Goal: Communication & Community: Answer question/provide support

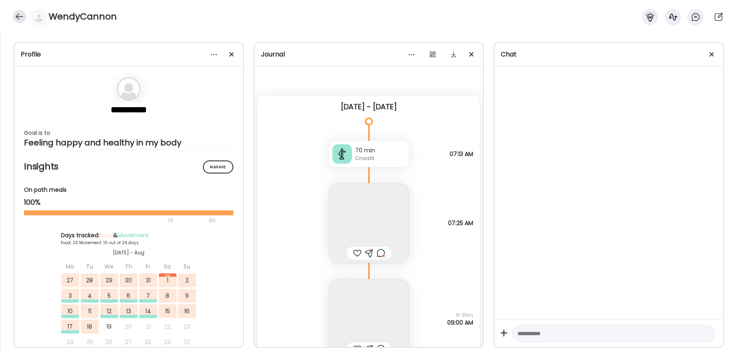
scroll to position [15359, 0]
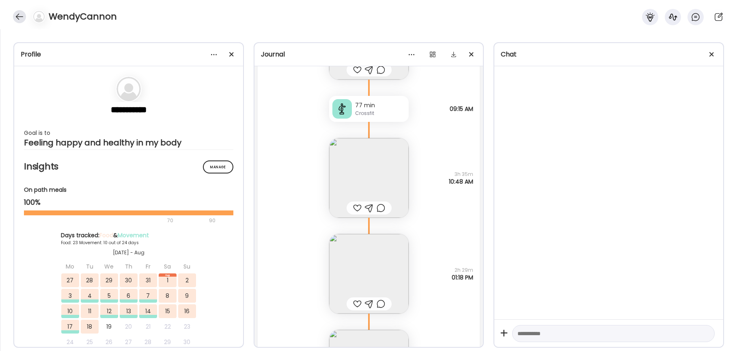
click at [24, 15] on div at bounding box center [19, 16] width 13 height 13
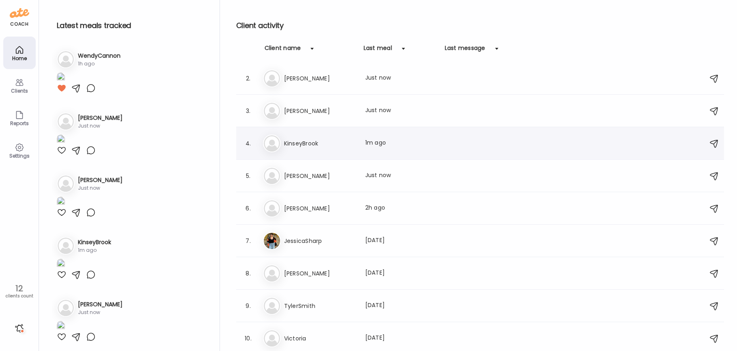
scroll to position [41, 0]
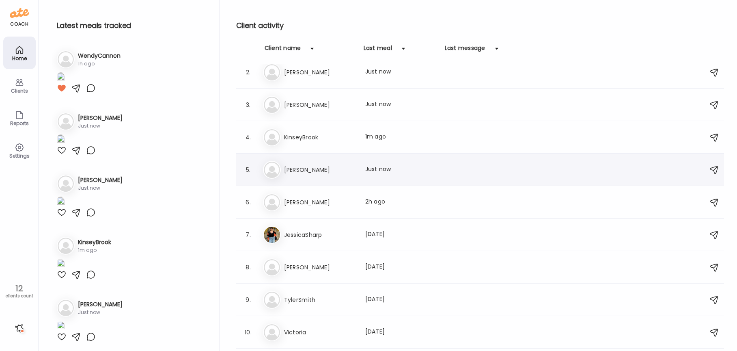
click at [329, 173] on h3 "[PERSON_NAME]" at bounding box center [319, 170] width 71 height 10
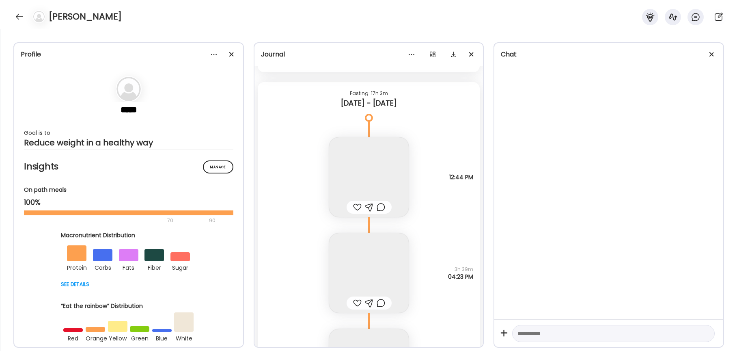
scroll to position [8316, 0]
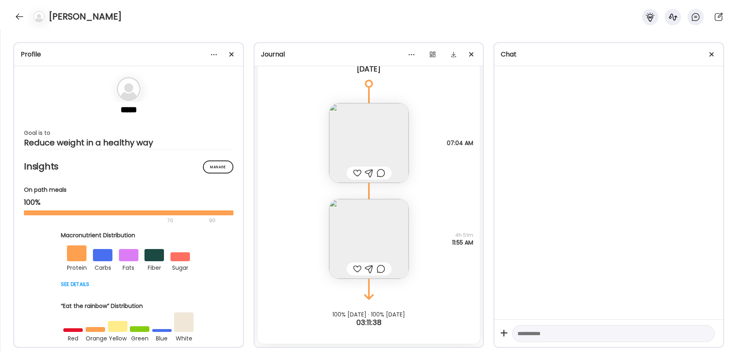
click at [355, 271] on div at bounding box center [357, 269] width 9 height 10
click at [358, 172] on div at bounding box center [357, 173] width 9 height 10
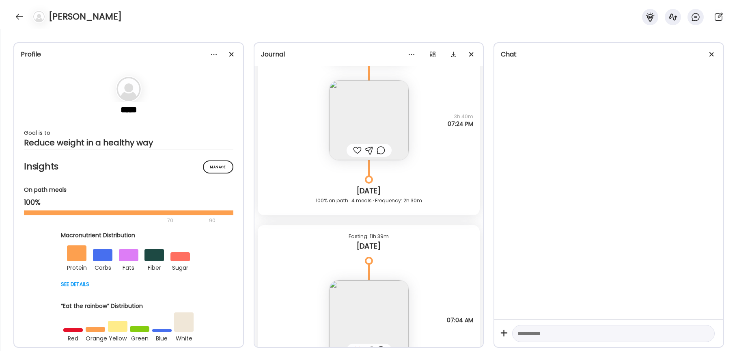
scroll to position [8139, 0]
click at [358, 149] on div at bounding box center [357, 150] width 9 height 10
click at [381, 151] on div at bounding box center [381, 150] width 9 height 10
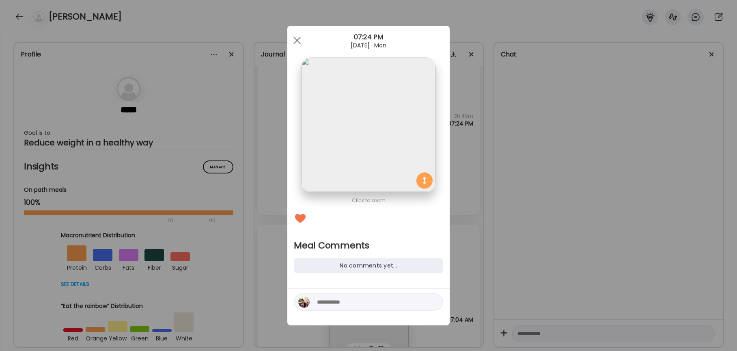
click at [343, 299] on textarea at bounding box center [372, 302] width 110 height 10
type textarea "*"
type textarea "**********"
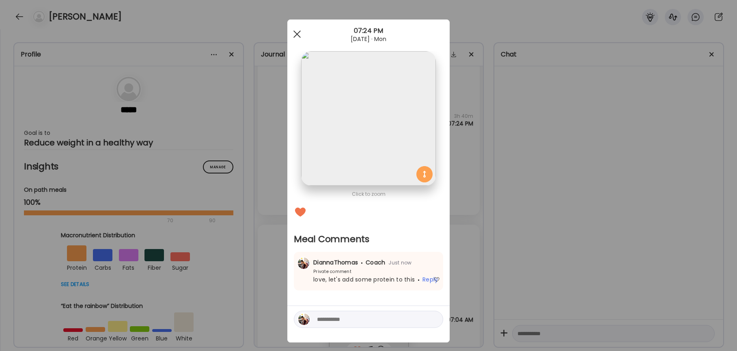
click at [298, 37] on div at bounding box center [297, 34] width 16 height 16
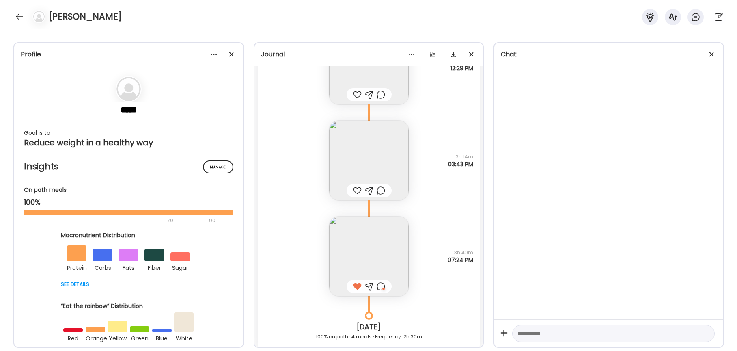
scroll to position [8003, 0]
click at [355, 189] on div at bounding box center [357, 190] width 9 height 10
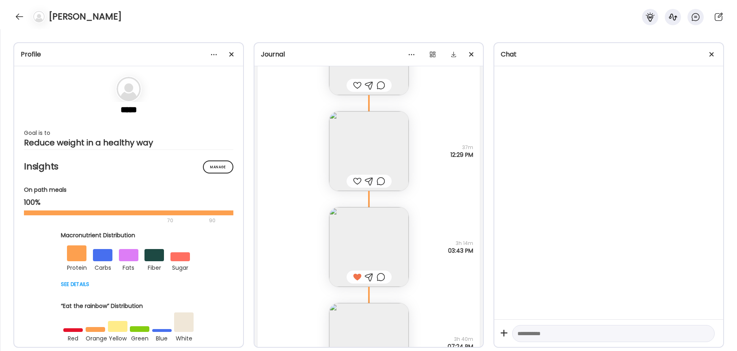
scroll to position [7915, 0]
click at [360, 181] on div at bounding box center [357, 183] width 9 height 10
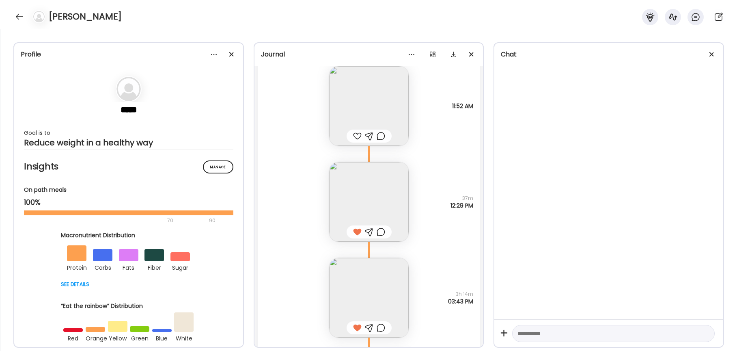
scroll to position [7849, 0]
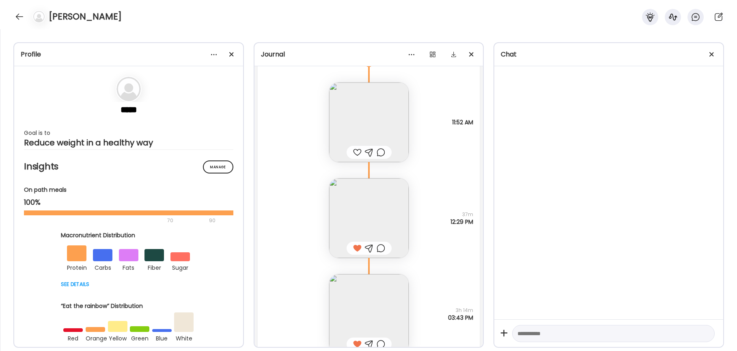
click at [358, 152] on div at bounding box center [357, 152] width 9 height 10
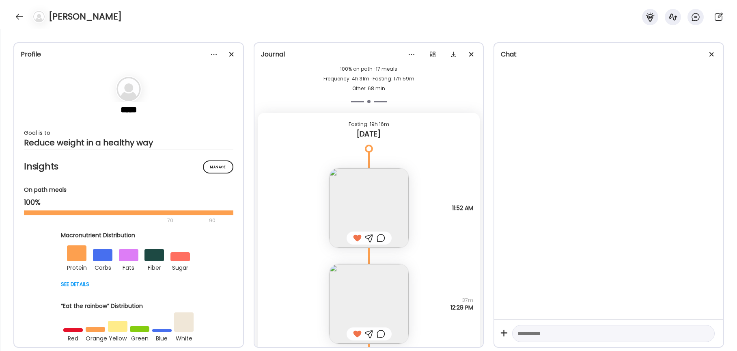
scroll to position [7756, 0]
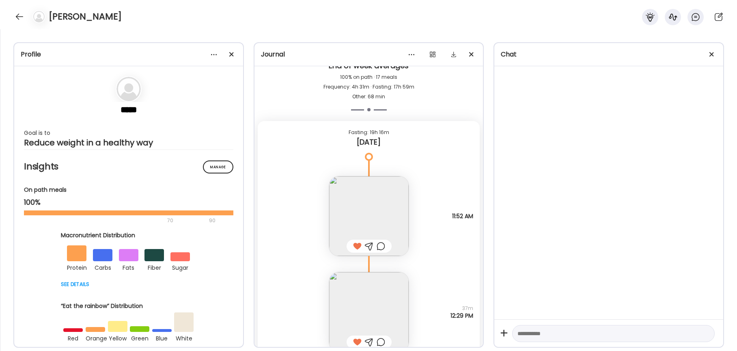
click at [354, 205] on img at bounding box center [369, 216] width 80 height 80
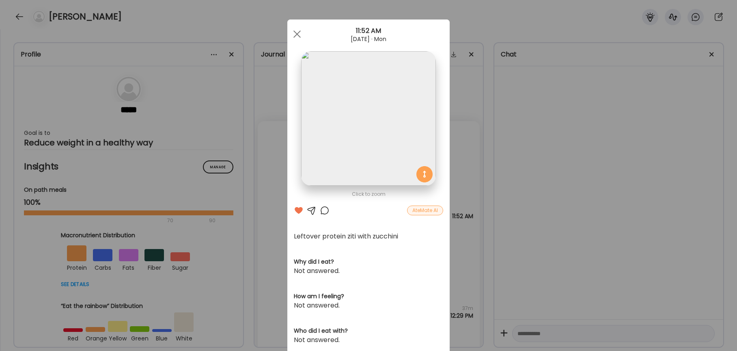
click at [323, 210] on div at bounding box center [325, 210] width 10 height 10
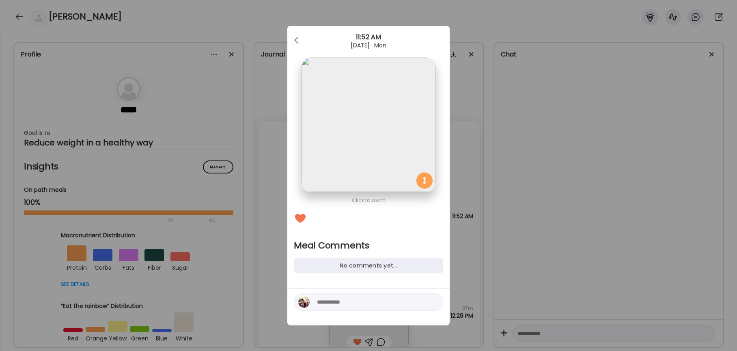
click at [345, 303] on textarea at bounding box center [372, 302] width 110 height 10
type textarea "**********"
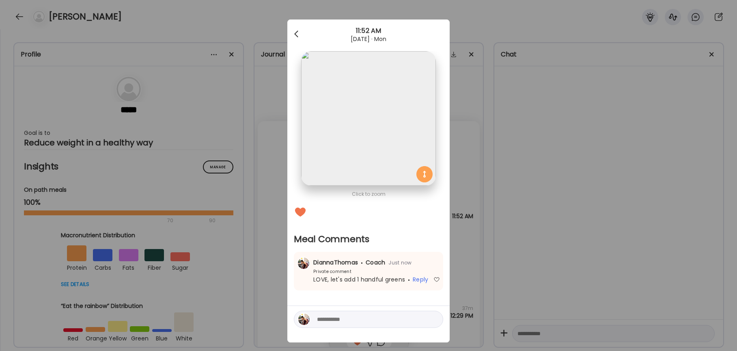
click at [297, 30] on div at bounding box center [297, 34] width 16 height 16
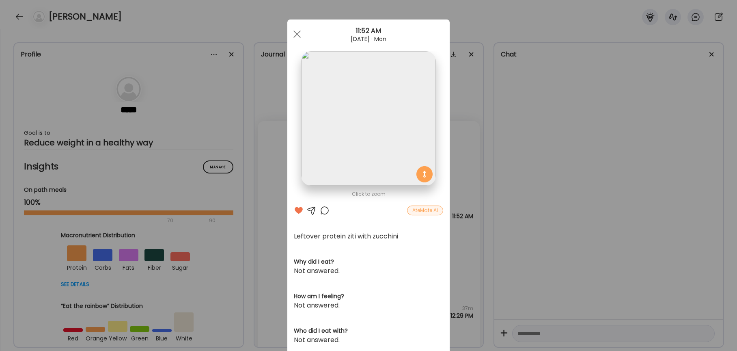
click at [297, 32] on div at bounding box center [297, 34] width 16 height 16
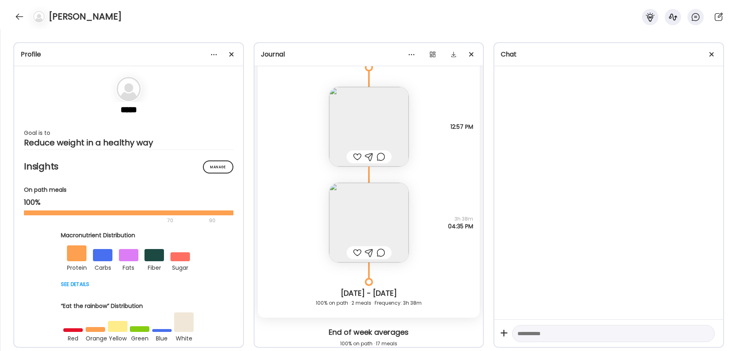
scroll to position [7486, 0]
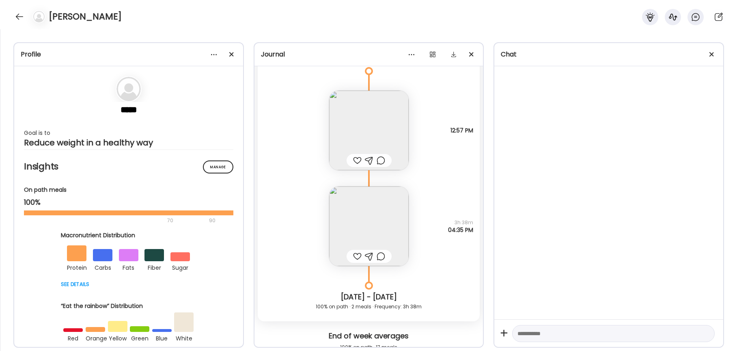
click at [358, 258] on div at bounding box center [357, 256] width 9 height 10
click at [380, 257] on div at bounding box center [381, 256] width 9 height 10
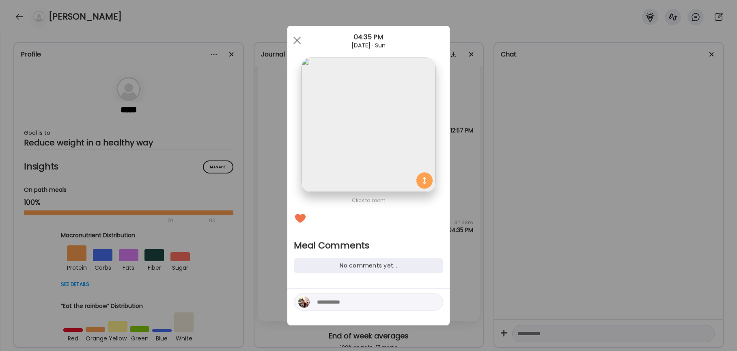
click at [347, 304] on textarea at bounding box center [372, 302] width 110 height 10
type textarea "**********"
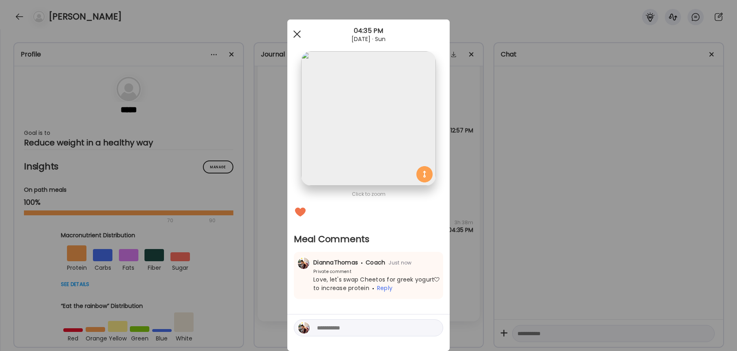
click at [297, 35] on span at bounding box center [296, 33] width 7 height 7
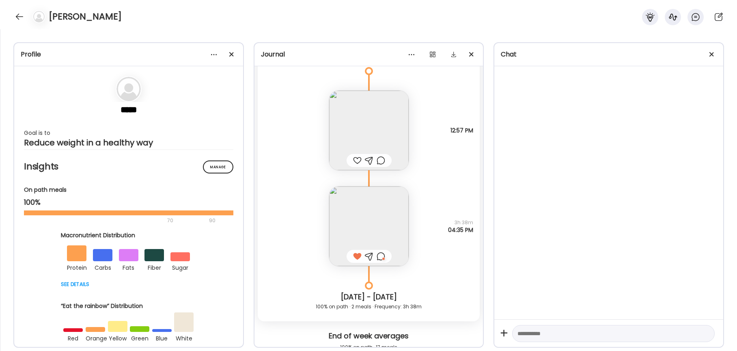
scroll to position [7422, 0]
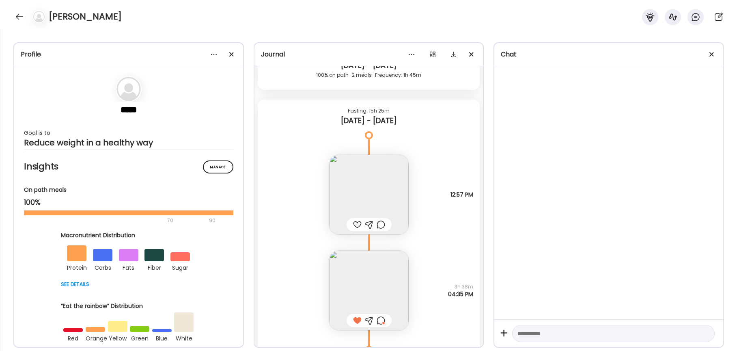
click at [357, 202] on img at bounding box center [369, 195] width 80 height 80
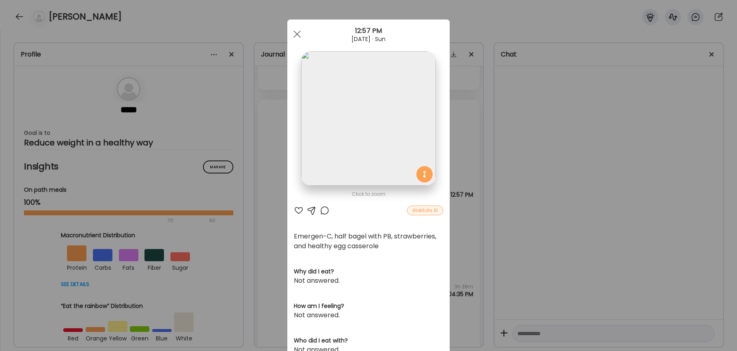
click at [299, 206] on div at bounding box center [299, 210] width 10 height 10
click at [328, 210] on div at bounding box center [325, 210] width 10 height 10
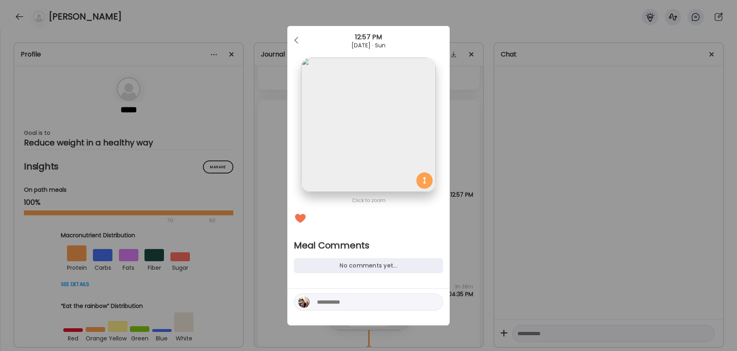
click at [342, 302] on textarea at bounding box center [372, 302] width 110 height 10
type textarea "****"
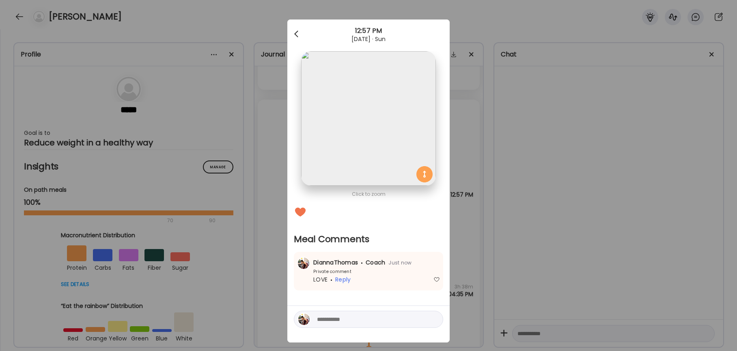
click at [293, 28] on div at bounding box center [297, 34] width 16 height 16
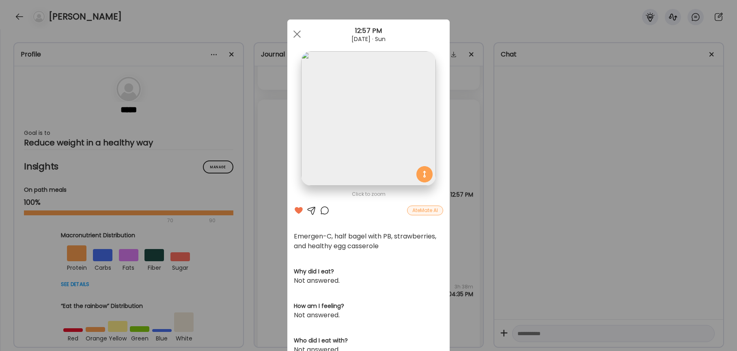
click at [297, 32] on div at bounding box center [297, 34] width 16 height 16
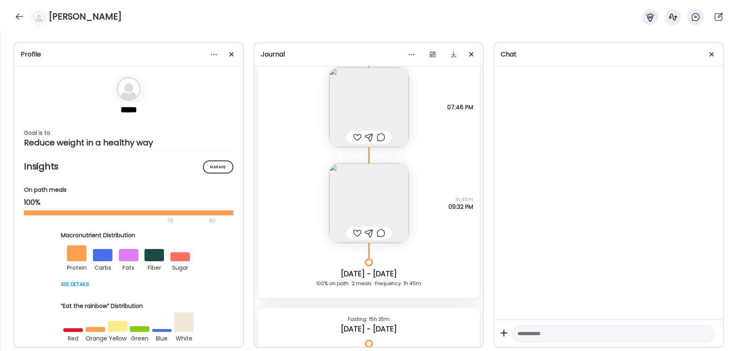
scroll to position [7213, 0]
click at [354, 234] on div at bounding box center [357, 234] width 9 height 10
click at [382, 236] on div at bounding box center [381, 234] width 9 height 10
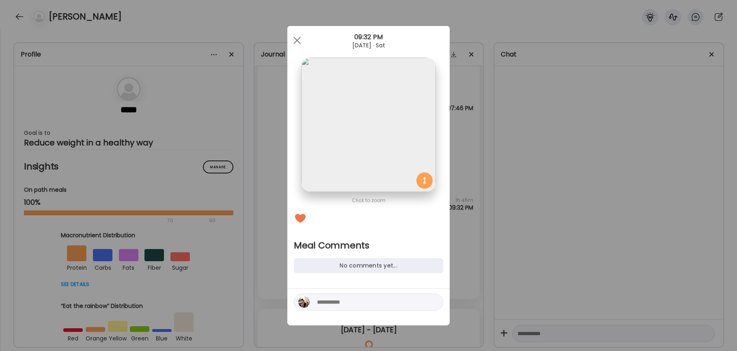
click at [342, 294] on div at bounding box center [368, 301] width 149 height 17
click at [339, 307] on div at bounding box center [368, 301] width 149 height 17
click at [339, 300] on textarea at bounding box center [372, 302] width 110 height 10
type textarea "**********"
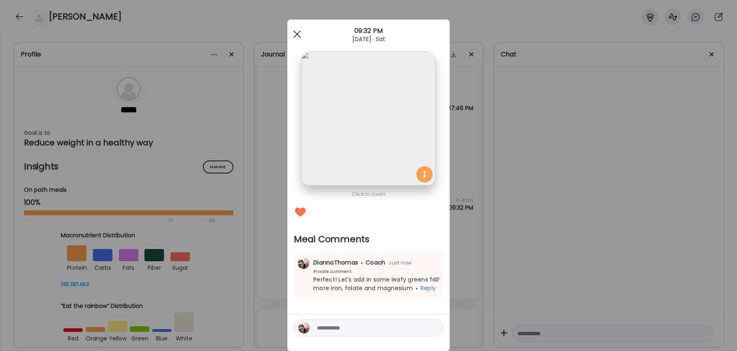
click at [295, 34] on div at bounding box center [297, 34] width 16 height 16
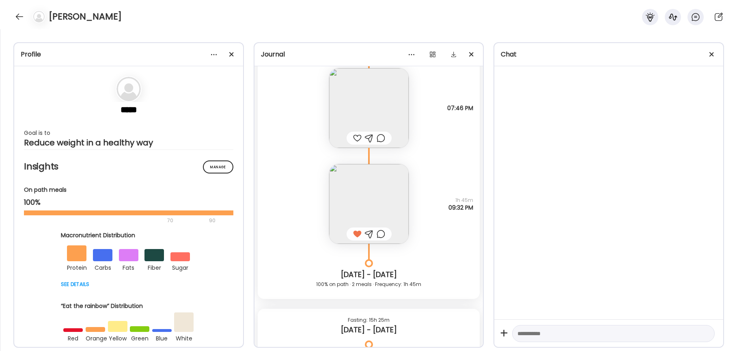
click at [357, 137] on div at bounding box center [357, 138] width 9 height 10
click at [383, 138] on div at bounding box center [381, 138] width 9 height 10
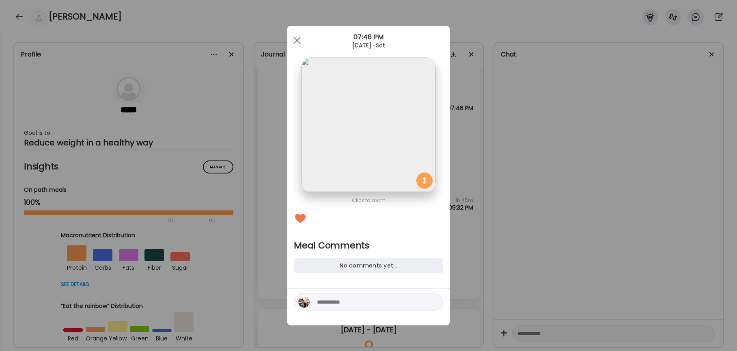
click at [320, 304] on textarea at bounding box center [372, 302] width 110 height 10
type textarea "**********"
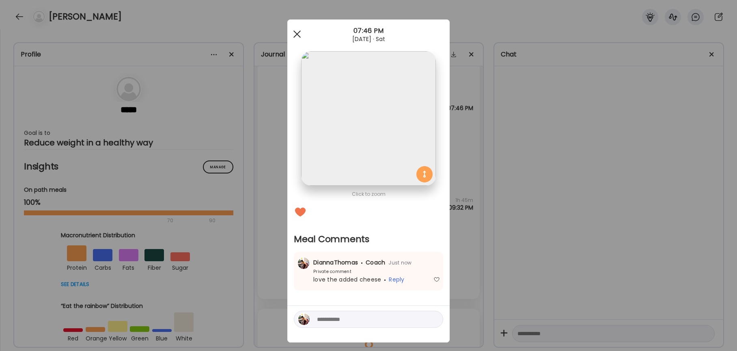
click at [298, 31] on div at bounding box center [297, 34] width 16 height 16
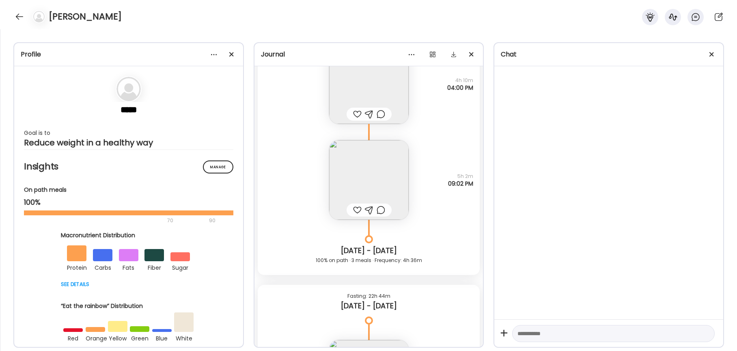
scroll to position [6942, 0]
